Goal: Information Seeking & Learning: Understand process/instructions

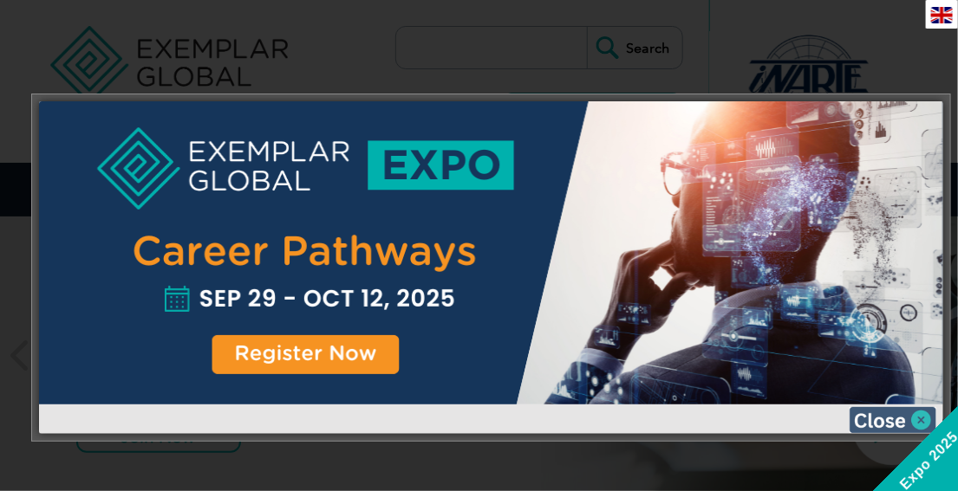
click at [876, 418] on img at bounding box center [892, 420] width 87 height 26
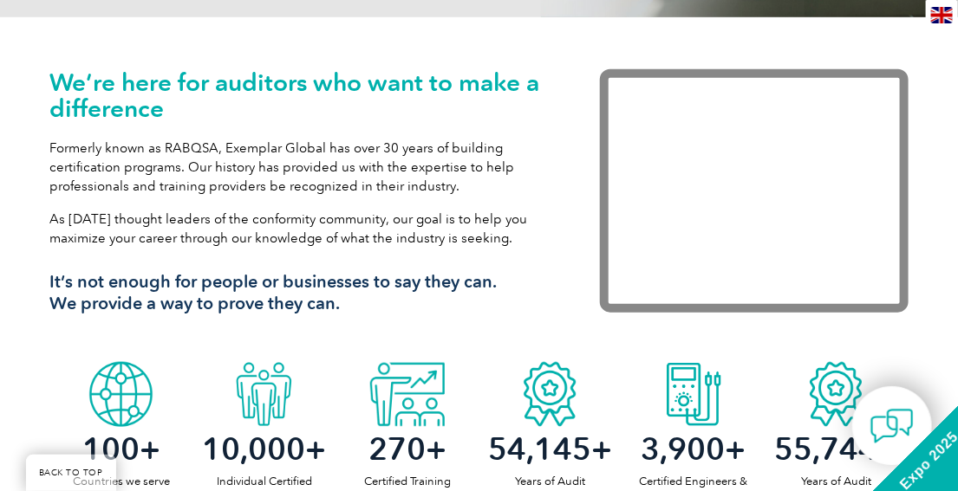
scroll to position [485, 0]
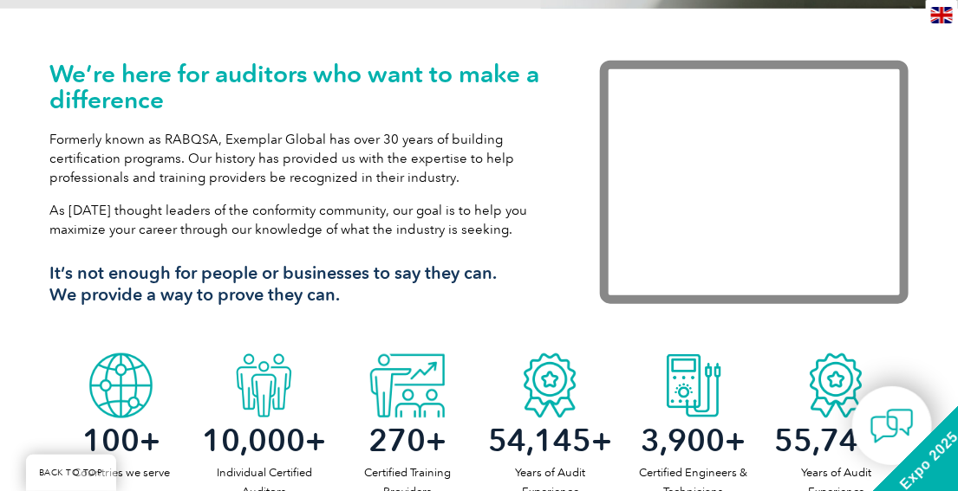
click at [343, 173] on p "Formerly known as RABQSA, Exemplar Global has over 30 years of building certifi…" at bounding box center [299, 158] width 498 height 57
click at [117, 178] on p "Formerly known as RABQSA, Exemplar Global has over 30 years of building certifi…" at bounding box center [299, 158] width 498 height 57
click at [60, 182] on p "Formerly known as RABQSA, Exemplar Global has over 30 years of building certifi…" at bounding box center [299, 158] width 498 height 57
click at [259, 179] on p "Formerly known as RABQSA, Exemplar Global has over 30 years of building certifi…" at bounding box center [299, 158] width 498 height 57
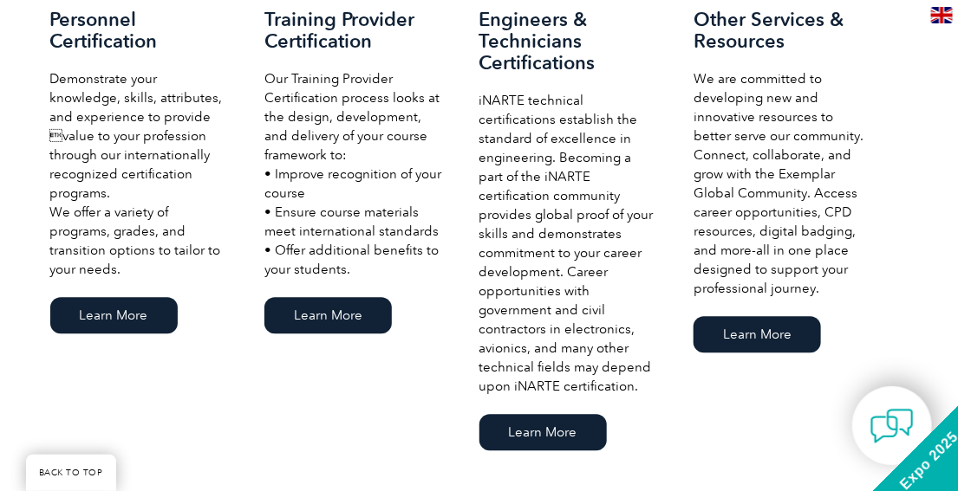
scroll to position [1179, 0]
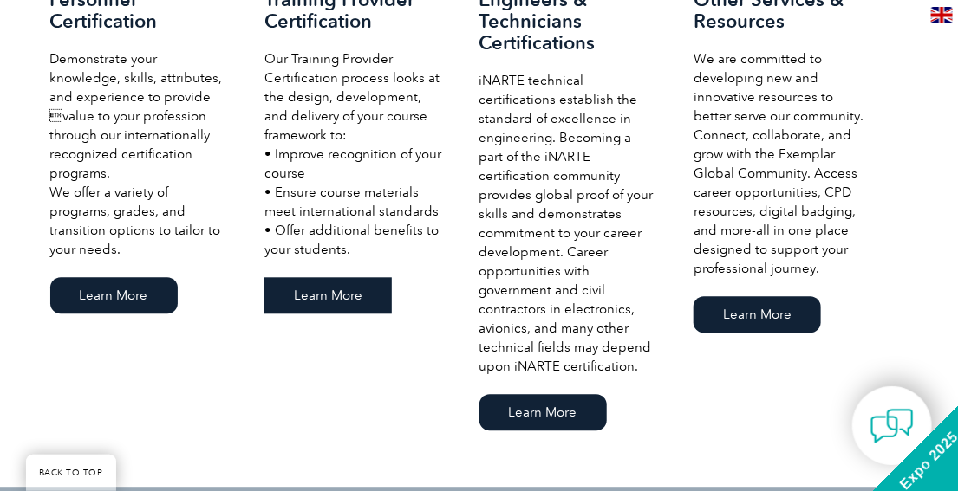
click at [341, 288] on link "Learn More" at bounding box center [327, 295] width 127 height 36
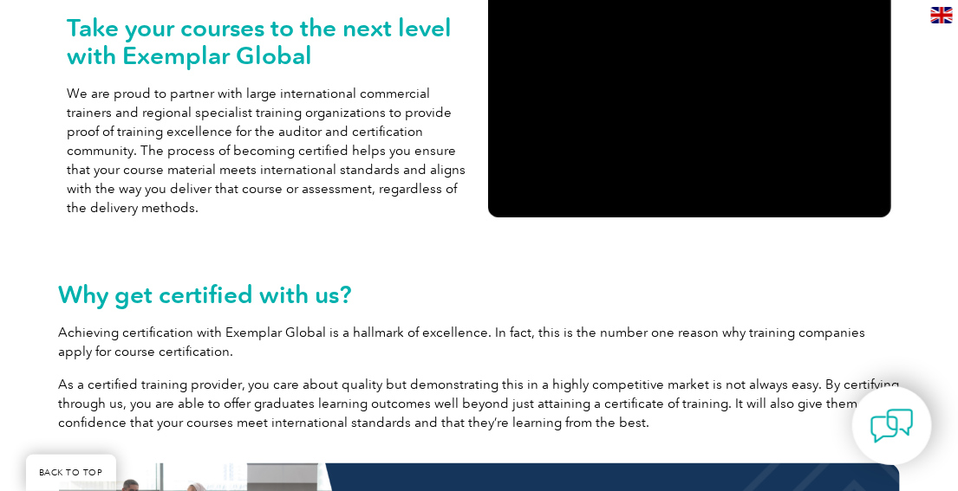
scroll to position [485, 0]
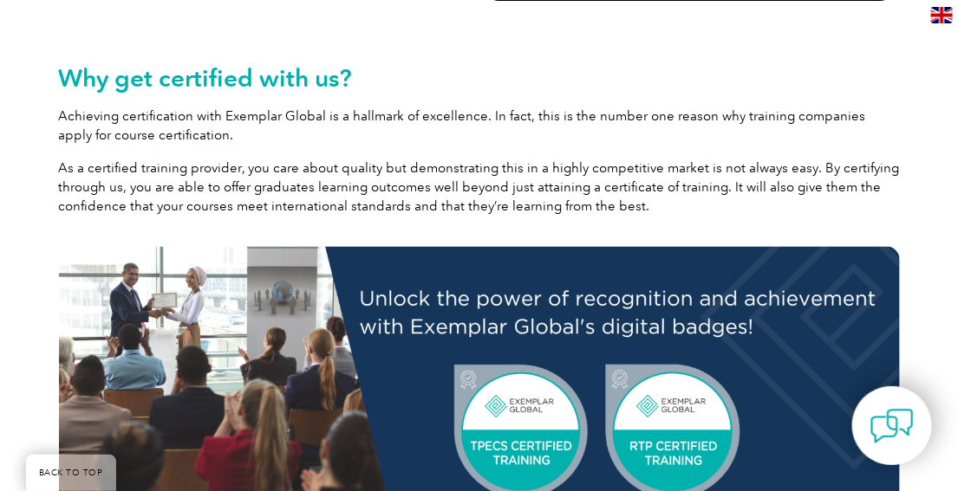
scroll to position [693, 0]
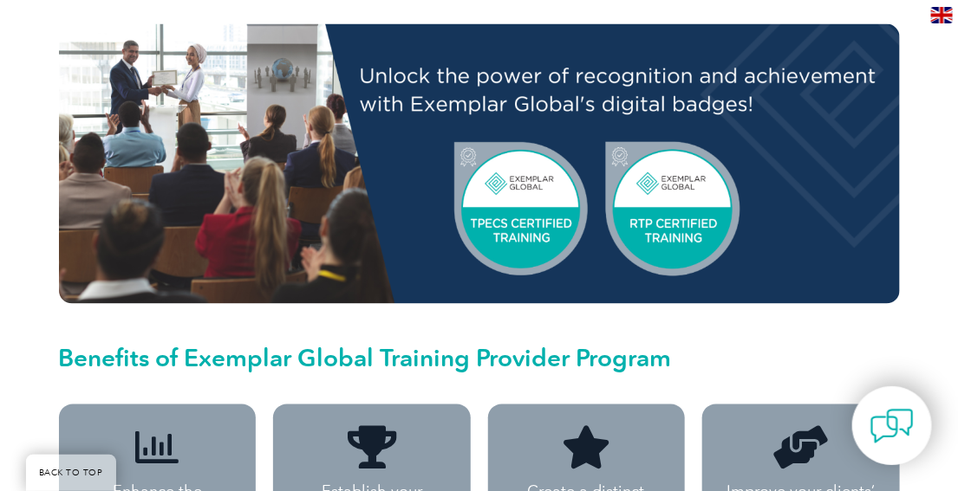
scroll to position [1040, 0]
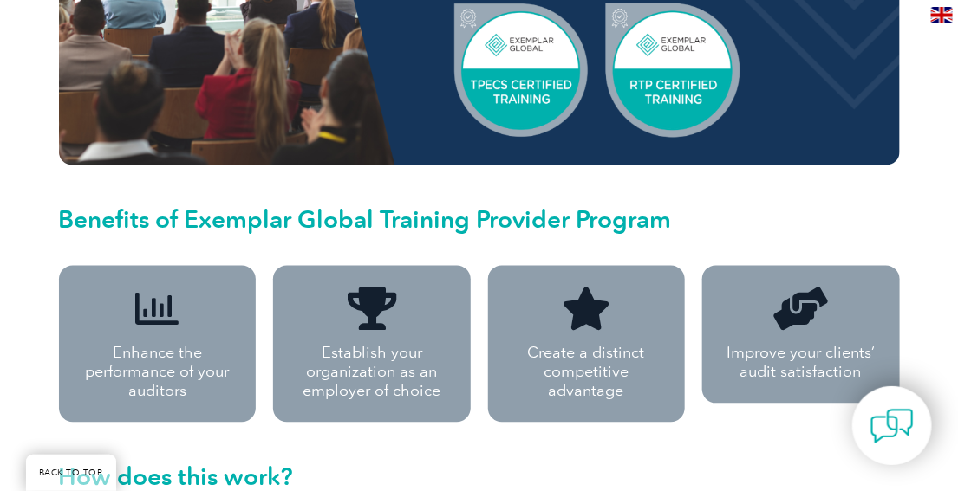
click at [14, 199] on div "Take your courses to the next level with Exemplar Global We are proud to partne…" at bounding box center [479, 499] width 958 height 2313
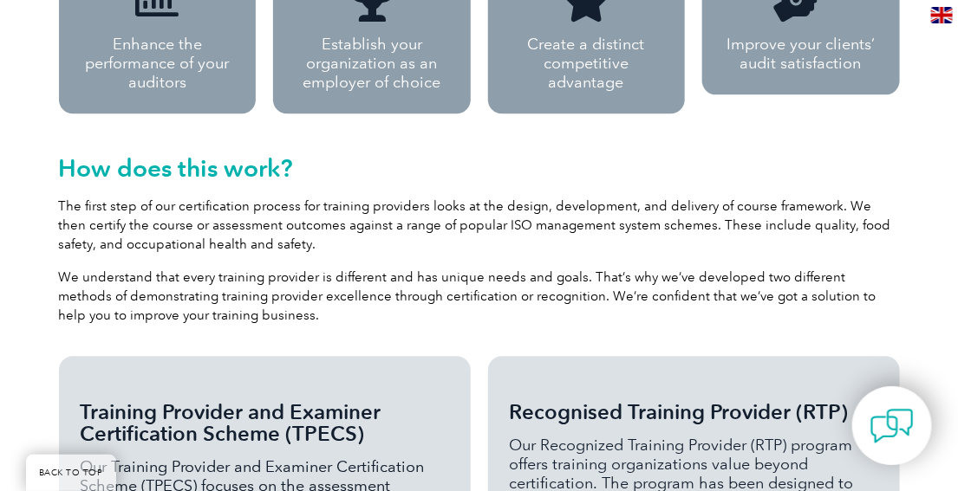
scroll to position [1387, 0]
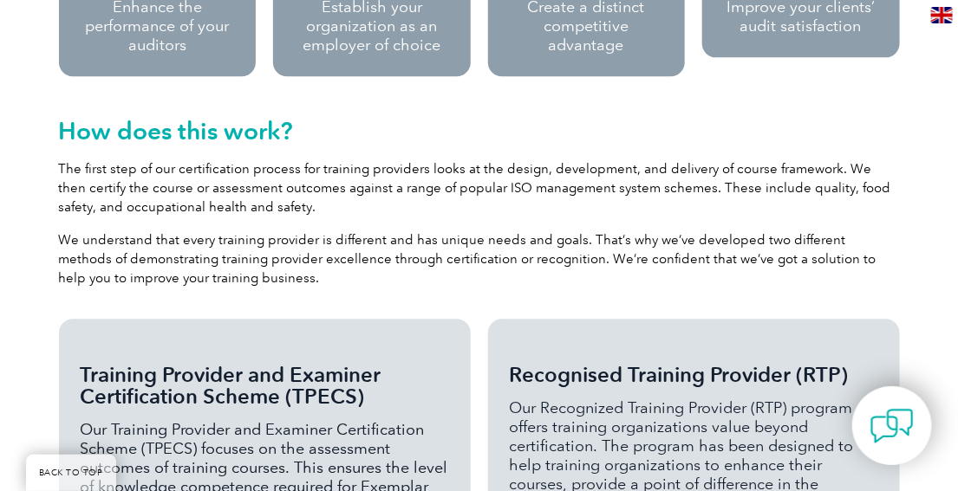
click at [23, 195] on div "Take your courses to the next level with Exemplar Global We are proud to partne…" at bounding box center [479, 152] width 958 height 2313
click at [250, 194] on p "The first step of our certification process for training providers looks at the…" at bounding box center [479, 187] width 841 height 57
click at [314, 211] on p "The first step of our certification process for training providers looks at the…" at bounding box center [479, 187] width 841 height 57
click at [288, 205] on p "The first step of our certification process for training providers looks at the…" at bounding box center [479, 187] width 841 height 57
click at [20, 204] on div "Take your courses to the next level with Exemplar Global We are proud to partne…" at bounding box center [479, 152] width 958 height 2313
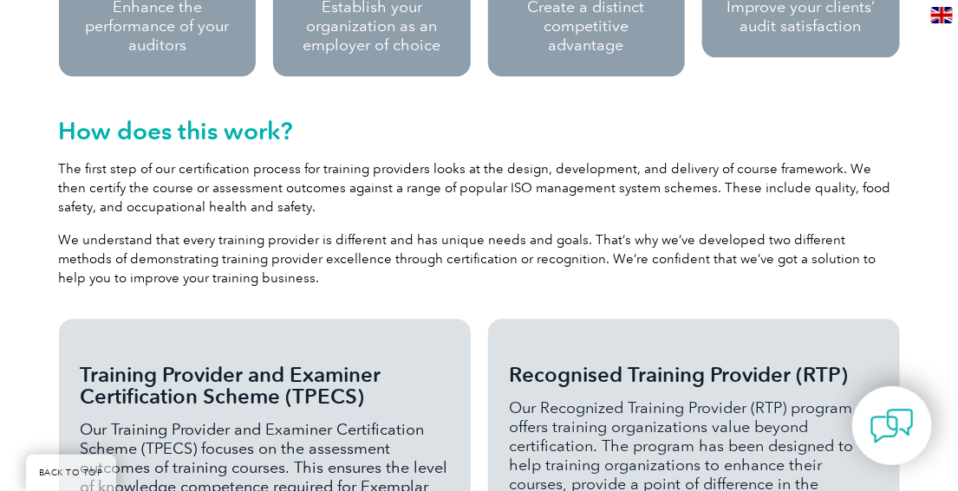
scroll to position [1456, 0]
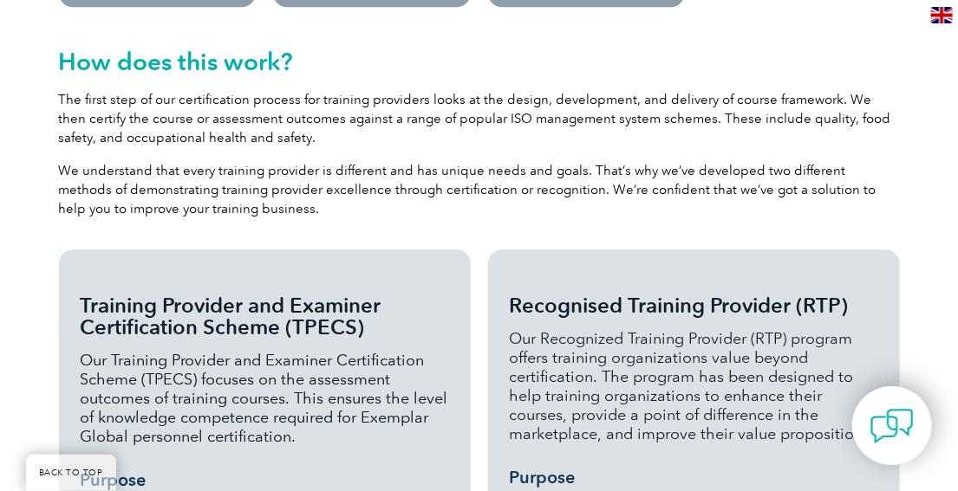
click at [38, 201] on div "Take your courses to the next level with Exemplar Global We are proud to partne…" at bounding box center [479, 83] width 958 height 2313
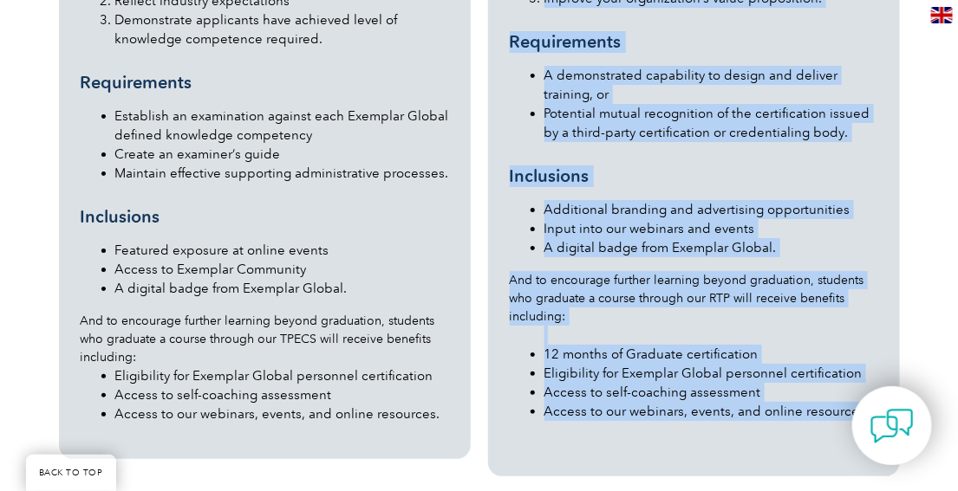
scroll to position [2066, 0]
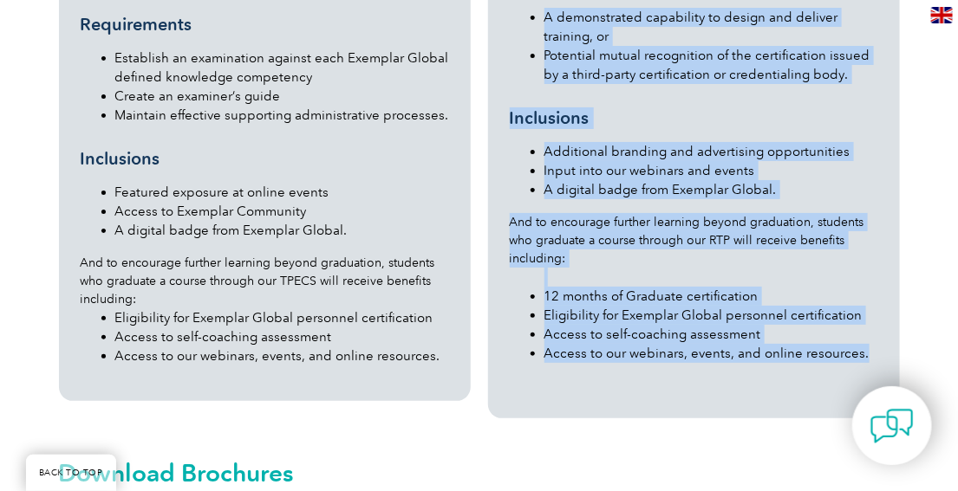
drag, startPoint x: 510, startPoint y: 93, endPoint x: 868, endPoint y: 360, distance: 446.6
click at [868, 360] on div "Recognised Training Provider (RTP) Our Recognized Training Provider (RTP) progr…" at bounding box center [694, 19] width 368 height 715
copy div "Loremipsum Dolorsit Ametcons (ADI) Eli Seddoeiusm Temporin Utlabore (ETD) magna…"
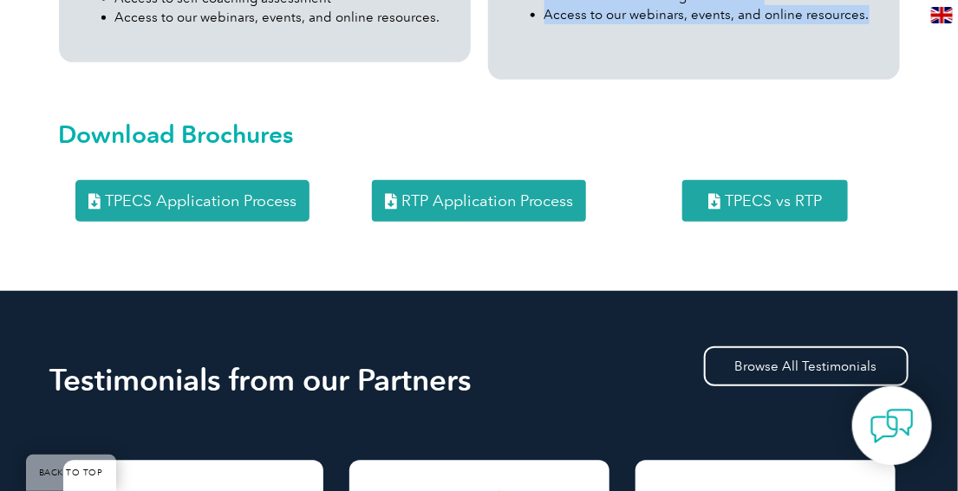
scroll to position [2412, 0]
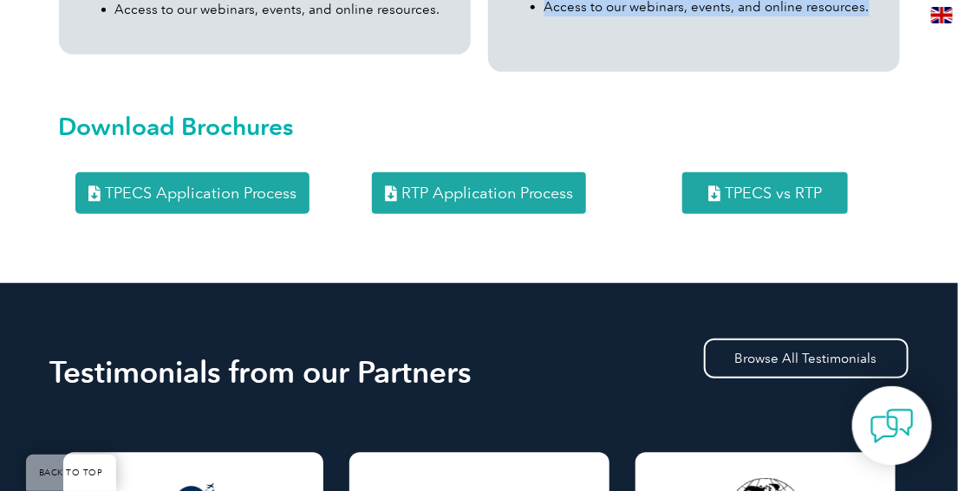
click at [463, 192] on span "RTP Application Process" at bounding box center [487, 194] width 172 height 16
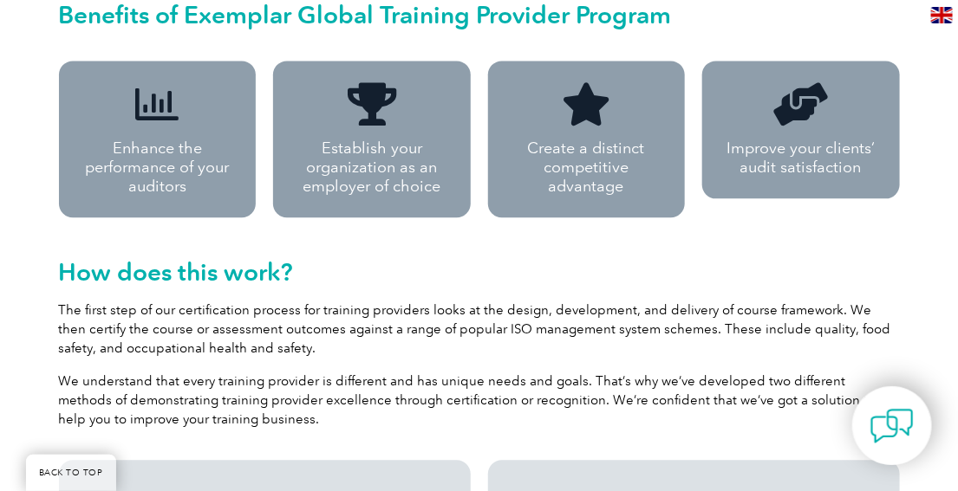
scroll to position [1234, 0]
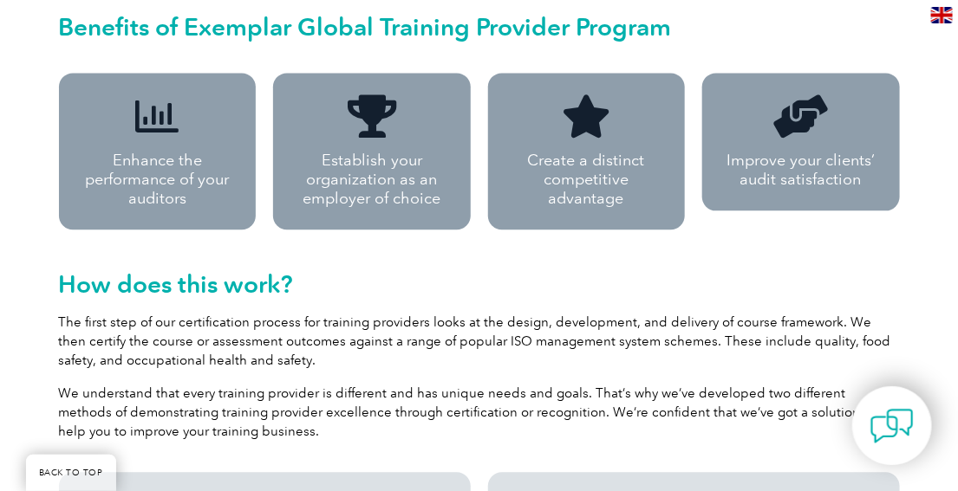
click at [399, 277] on h2 "How does this work?" at bounding box center [479, 284] width 841 height 28
click at [459, 316] on p "The first step of our certification process for training providers looks at the…" at bounding box center [479, 341] width 841 height 57
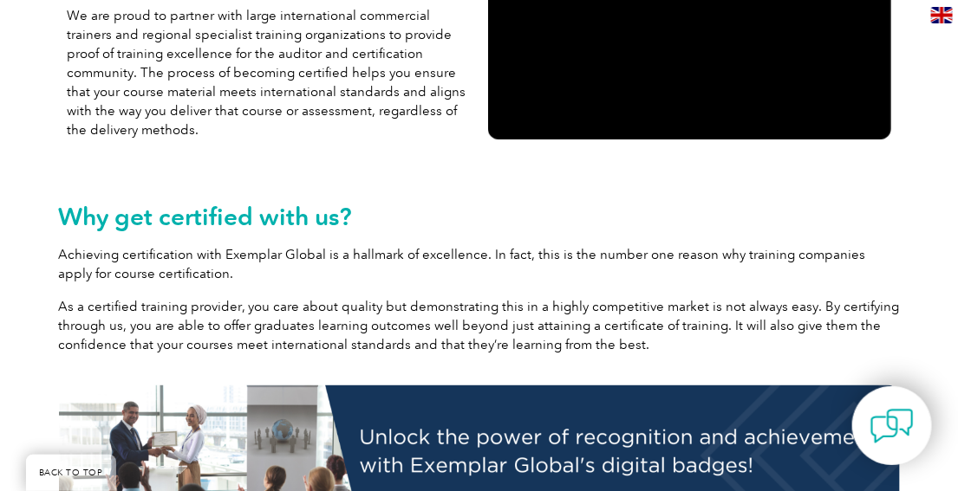
scroll to position [471, 0]
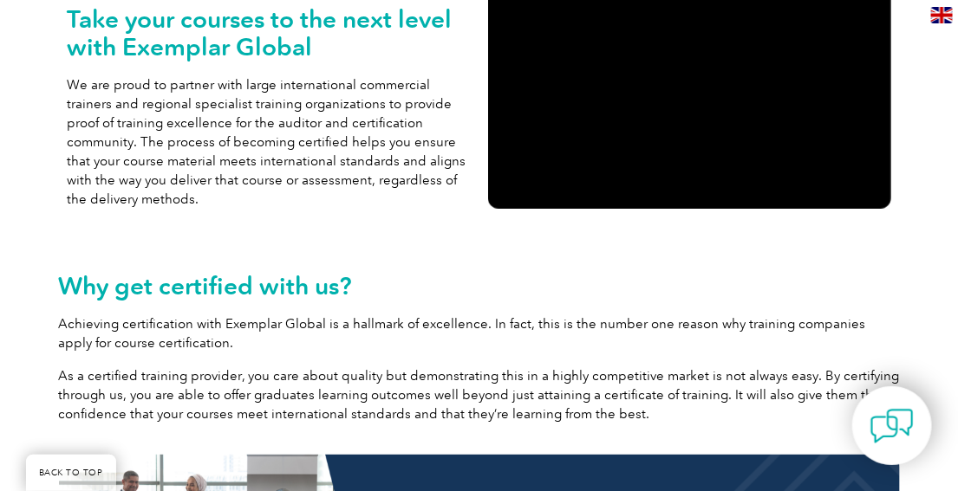
click at [423, 126] on p "We are proud to partner with large international commercial trainers and region…" at bounding box center [269, 141] width 403 height 133
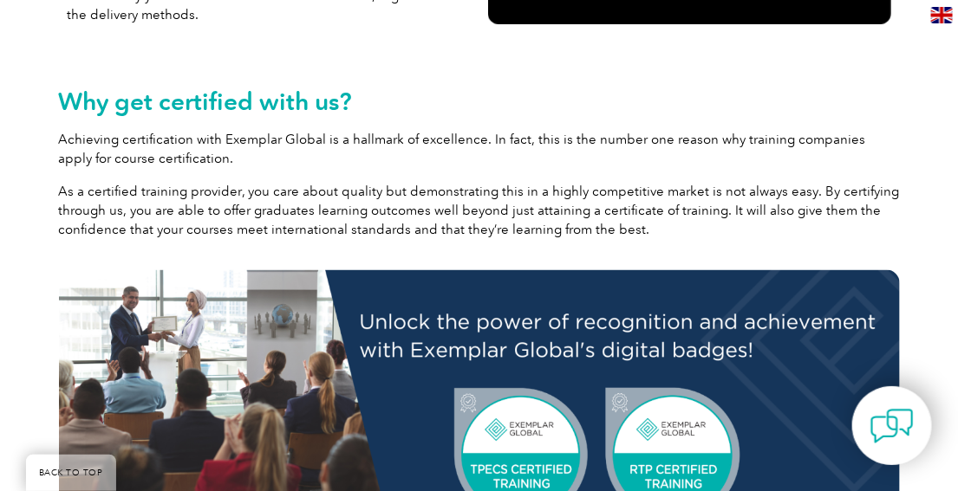
scroll to position [679, 0]
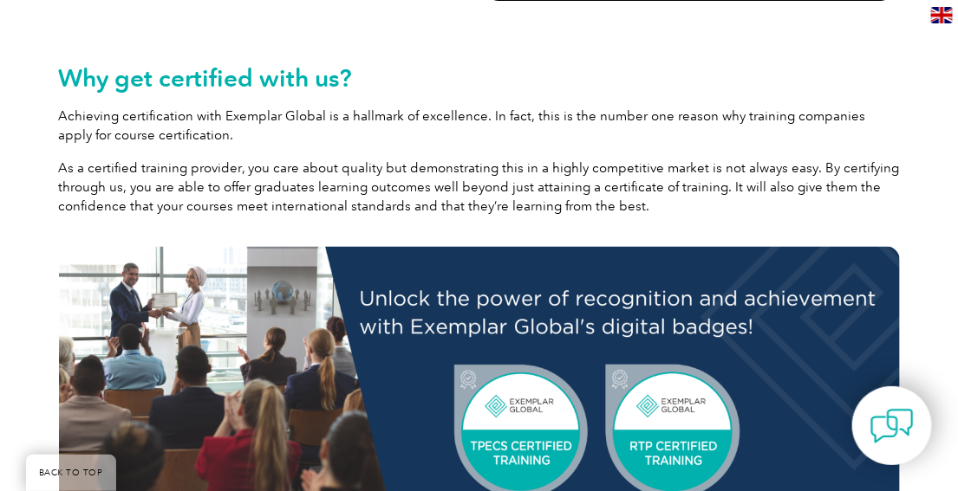
click at [516, 172] on p "As a certified training provider, you care about quality but demonstrating this…" at bounding box center [479, 187] width 841 height 57
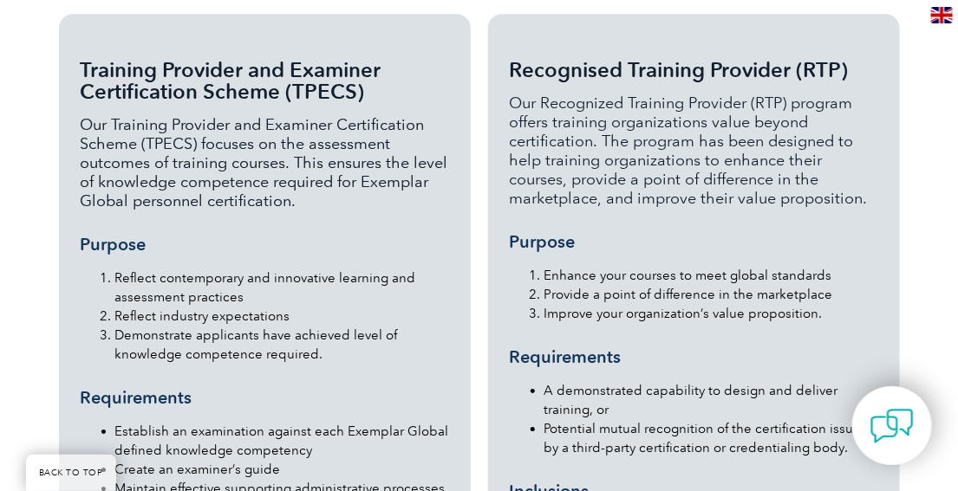
scroll to position [1719, 0]
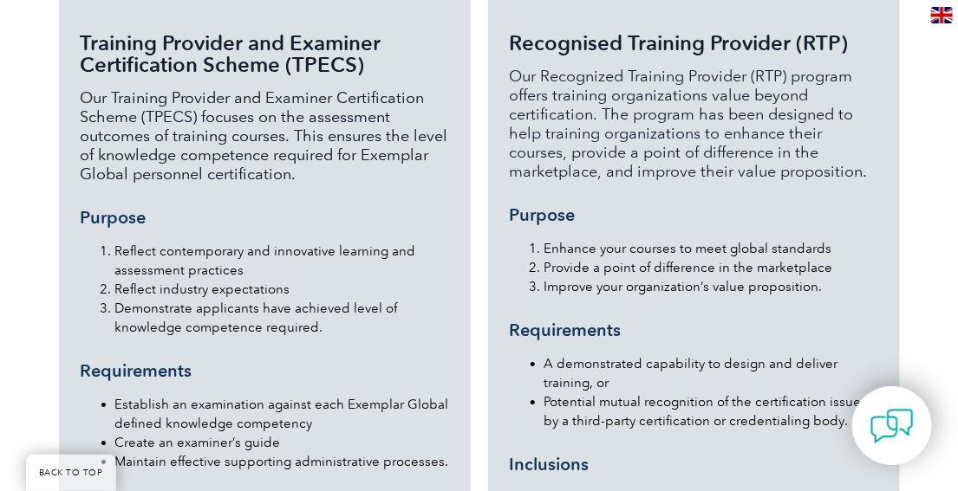
click at [587, 172] on p "Our Recognized Training Provider (RTP) program offers training organizations va…" at bounding box center [694, 124] width 368 height 114
